Goal: Transaction & Acquisition: Purchase product/service

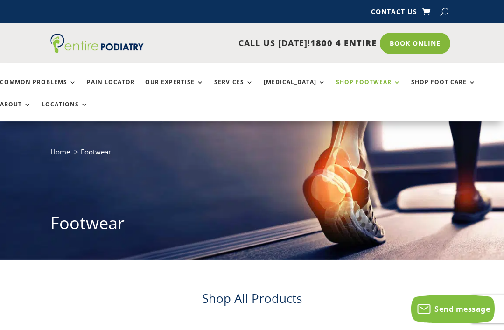
click at [266, 300] on h2 "Shop All Products" at bounding box center [251, 300] width 403 height 21
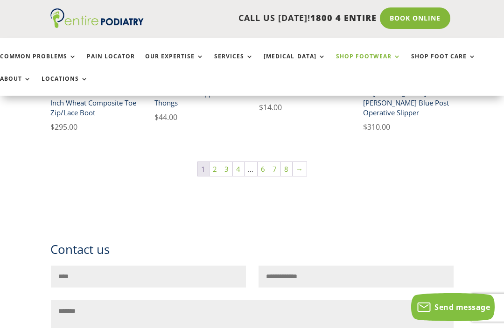
scroll to position [684, 0]
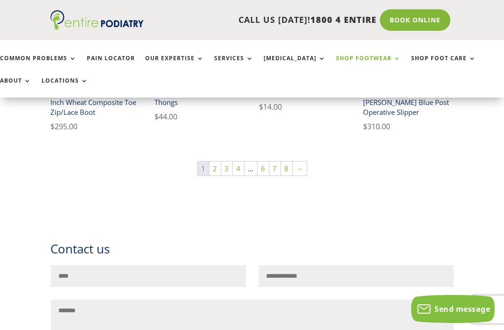
click at [295, 174] on link "→" at bounding box center [299, 168] width 14 height 14
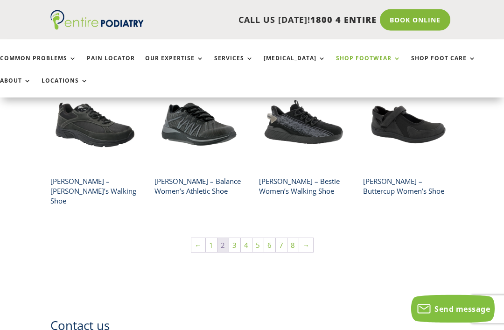
scroll to position [604, 0]
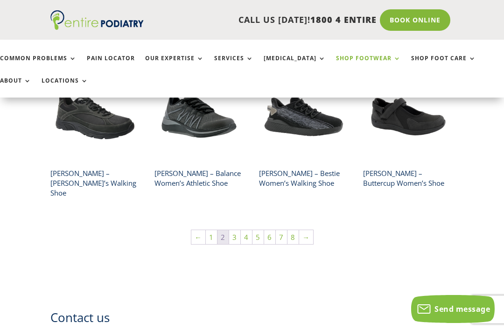
click at [308, 230] on link "→" at bounding box center [306, 237] width 14 height 14
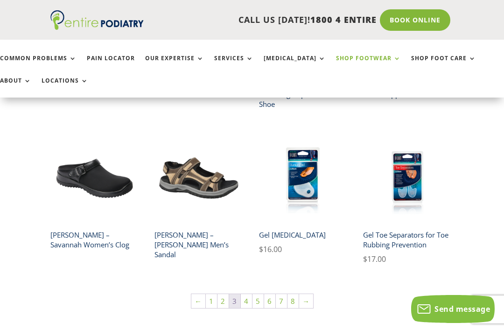
scroll to position [517, 0]
click at [309, 294] on link "→" at bounding box center [306, 301] width 14 height 14
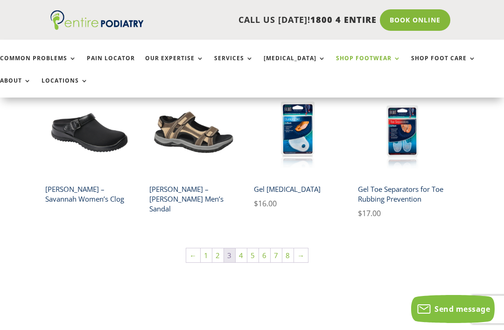
scroll to position [542, 5]
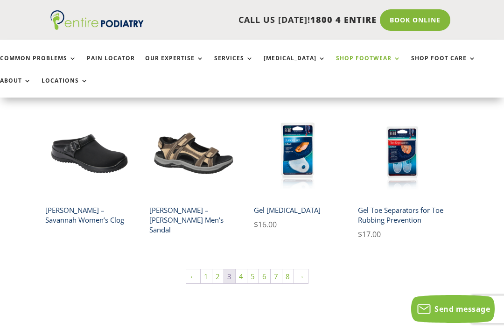
click at [336, 218] on span "$ 16.00" at bounding box center [298, 224] width 89 height 12
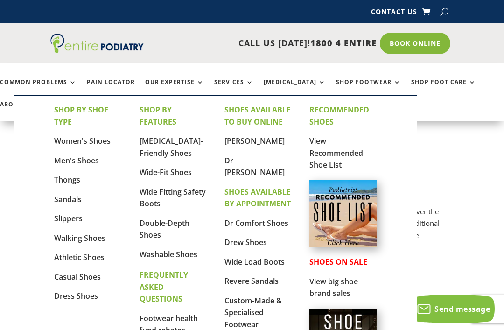
click at [101, 143] on link "Women's Shoes" at bounding box center [82, 141] width 56 height 10
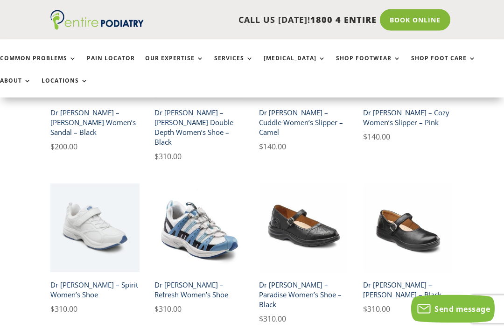
scroll to position [1088, 0]
click at [109, 232] on img at bounding box center [94, 227] width 89 height 89
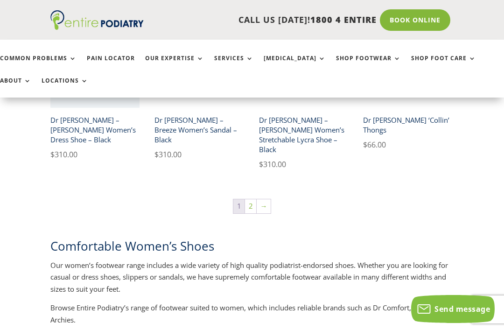
scroll to position [1415, 0]
click at [250, 200] on link "2" at bounding box center [250, 207] width 11 height 14
